Goal: Transaction & Acquisition: Subscribe to service/newsletter

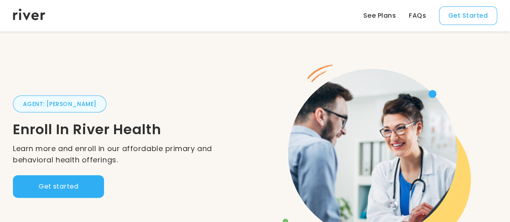
click at [85, 191] on button "Get started" at bounding box center [58, 186] width 91 height 23
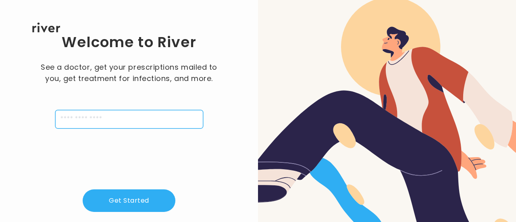
click at [66, 123] on input "tel" at bounding box center [129, 119] width 148 height 19
paste input "**********"
type input "**********"
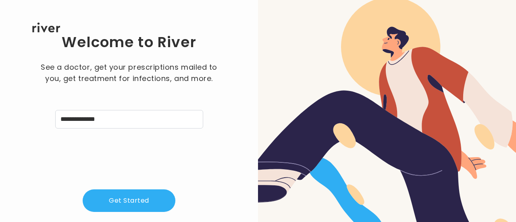
click at [129, 160] on div "**********" at bounding box center [129, 140] width 232 height 215
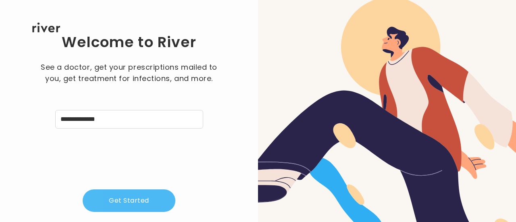
click at [134, 203] on button "Get Started" at bounding box center [129, 200] width 93 height 23
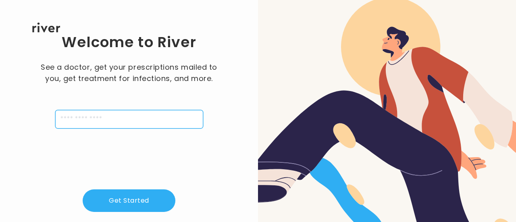
click at [89, 117] on input "tel" at bounding box center [129, 119] width 148 height 19
type input "**********"
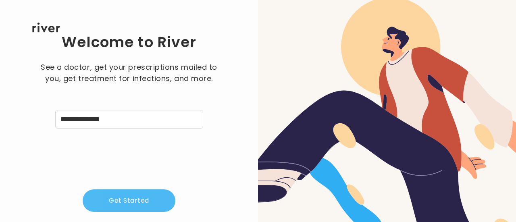
click at [123, 199] on button "Get Started" at bounding box center [129, 200] width 93 height 23
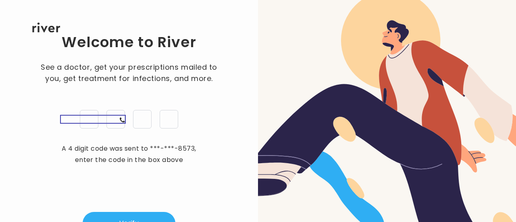
click at [91, 116] on div "1 (847) 452-8573" at bounding box center [90, 119] width 71 height 18
drag, startPoint x: 91, startPoint y: 139, endPoint x: 89, endPoint y: 129, distance: 10.3
click at [89, 129] on div "Welcome to River See a doctor, get your prescriptions mailed to you, get treatm…" at bounding box center [129, 134] width 232 height 202
click at [89, 119] on div "1 (847) 452-8573" at bounding box center [90, 119] width 71 height 18
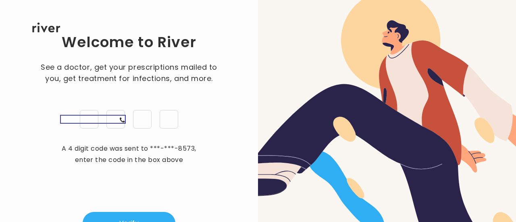
click at [110, 95] on div "See a doctor, get your prescriptions mailed to you, get treatment for infection…" at bounding box center [128, 95] width 181 height 67
click at [95, 123] on div "1 (847) 452-8573" at bounding box center [90, 119] width 71 height 18
click at [94, 139] on div "Welcome to River See a doctor, get your prescriptions mailed to you, get treatm…" at bounding box center [129, 134] width 232 height 202
click at [90, 120] on div "1 (847) 452-8573" at bounding box center [90, 119] width 71 height 18
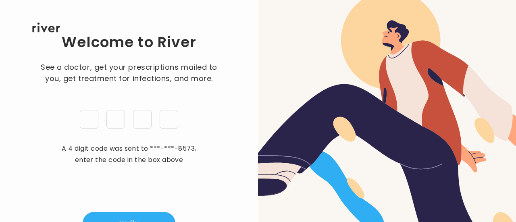
click at [90, 130] on div "Welcome to River See a doctor, get your prescriptions mailed to you, get treatm…" at bounding box center [129, 134] width 232 height 202
click at [91, 125] on div "1 (847) 452-8573" at bounding box center [90, 119] width 71 height 18
drag, startPoint x: 100, startPoint y: 125, endPoint x: 93, endPoint y: 120, distance: 9.2
click at [95, 121] on div "1 (847) 452-8573" at bounding box center [90, 119] width 71 height 18
click at [93, 120] on div "1 (847) 452-8573" at bounding box center [90, 119] width 71 height 18
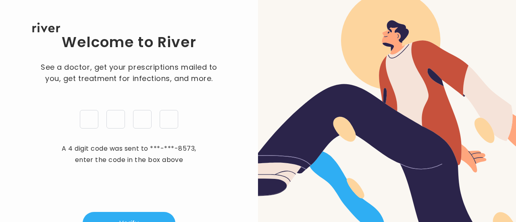
click at [139, 137] on div "Welcome to River See a doctor, get your prescriptions mailed to you, get treatm…" at bounding box center [129, 134] width 232 height 202
click at [148, 122] on input "tel" at bounding box center [142, 119] width 19 height 19
click at [168, 121] on input "tel" at bounding box center [169, 119] width 19 height 19
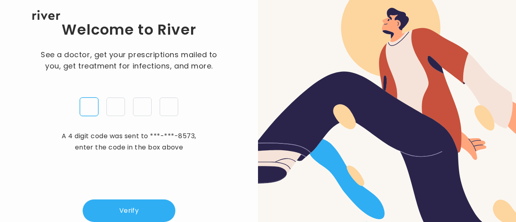
click at [90, 112] on input "tel" at bounding box center [89, 107] width 19 height 19
type input "*"
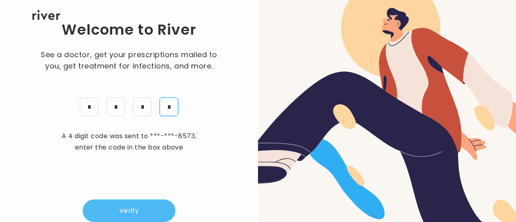
type input "*"
click at [112, 214] on button "Verify" at bounding box center [129, 210] width 93 height 23
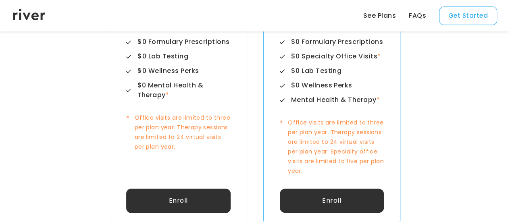
scroll to position [403, 0]
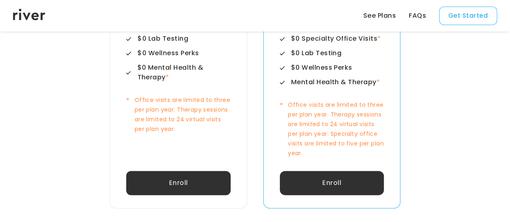
click at [169, 176] on button "Enroll" at bounding box center [178, 183] width 104 height 24
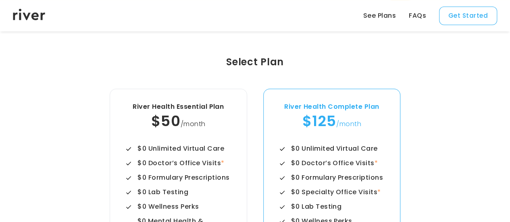
scroll to position [242, 0]
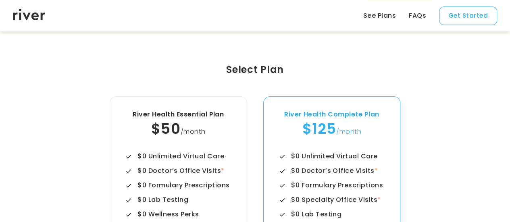
click at [181, 152] on div "$0 Unlimited Virtual Care" at bounding box center [180, 157] width 87 height 10
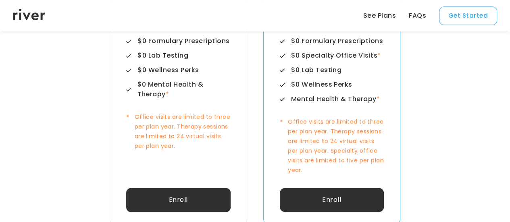
scroll to position [322, 0]
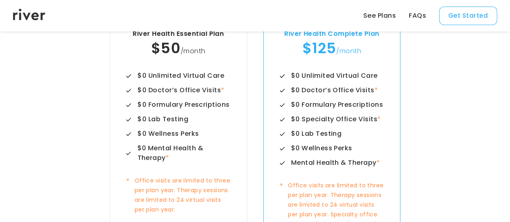
click at [179, 56] on div "$50 /month" at bounding box center [178, 48] width 104 height 19
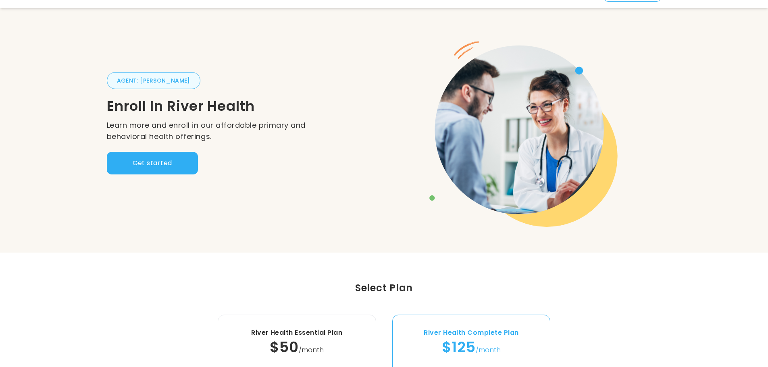
scroll to position [0, 0]
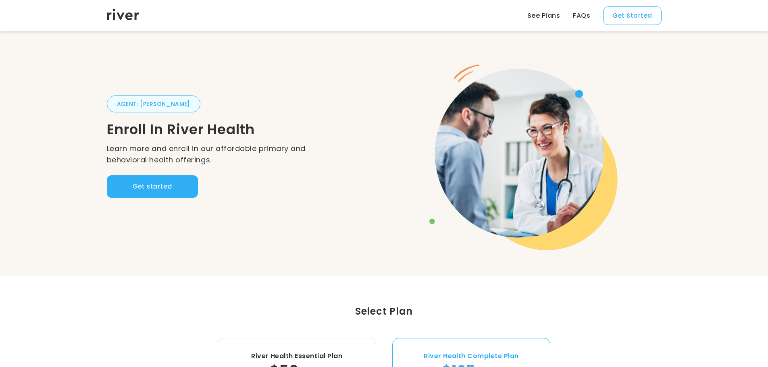
click at [515, 17] on link "See Plans" at bounding box center [543, 16] width 33 height 10
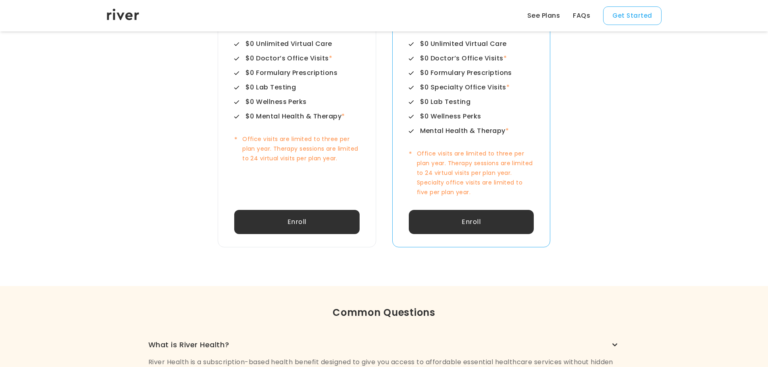
scroll to position [357, 0]
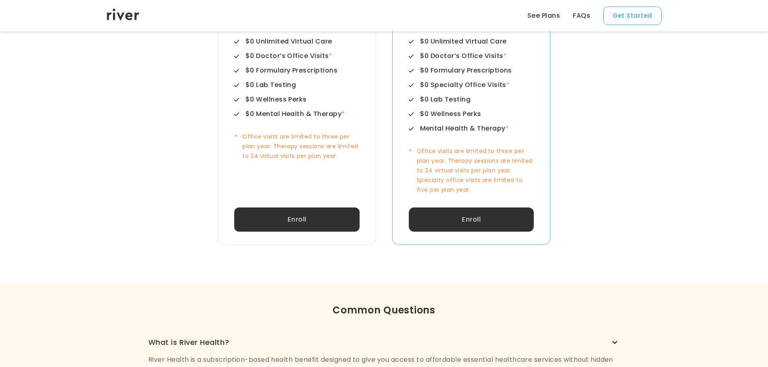
click at [286, 220] on button "Enroll" at bounding box center [296, 220] width 125 height 24
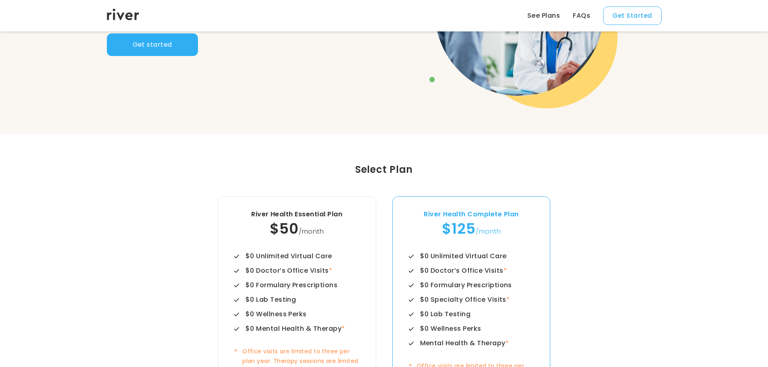
scroll to position [40, 0]
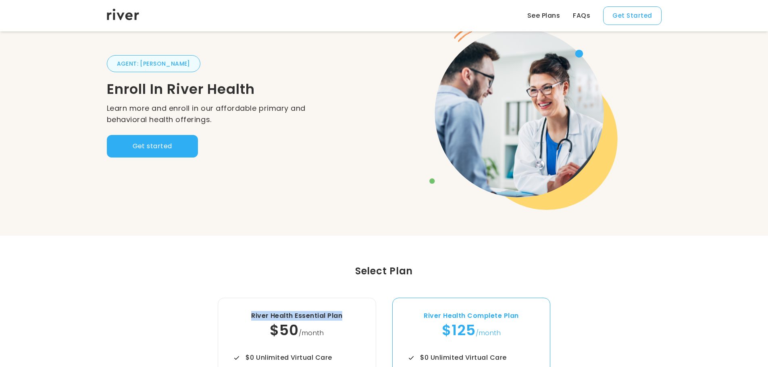
drag, startPoint x: 345, startPoint y: 316, endPoint x: 247, endPoint y: 313, distance: 97.2
click at [247, 313] on div "River Health Essential Plan" at bounding box center [296, 316] width 125 height 10
copy div "River Health Essential Plan"
